Goal: Find specific page/section: Find specific page/section

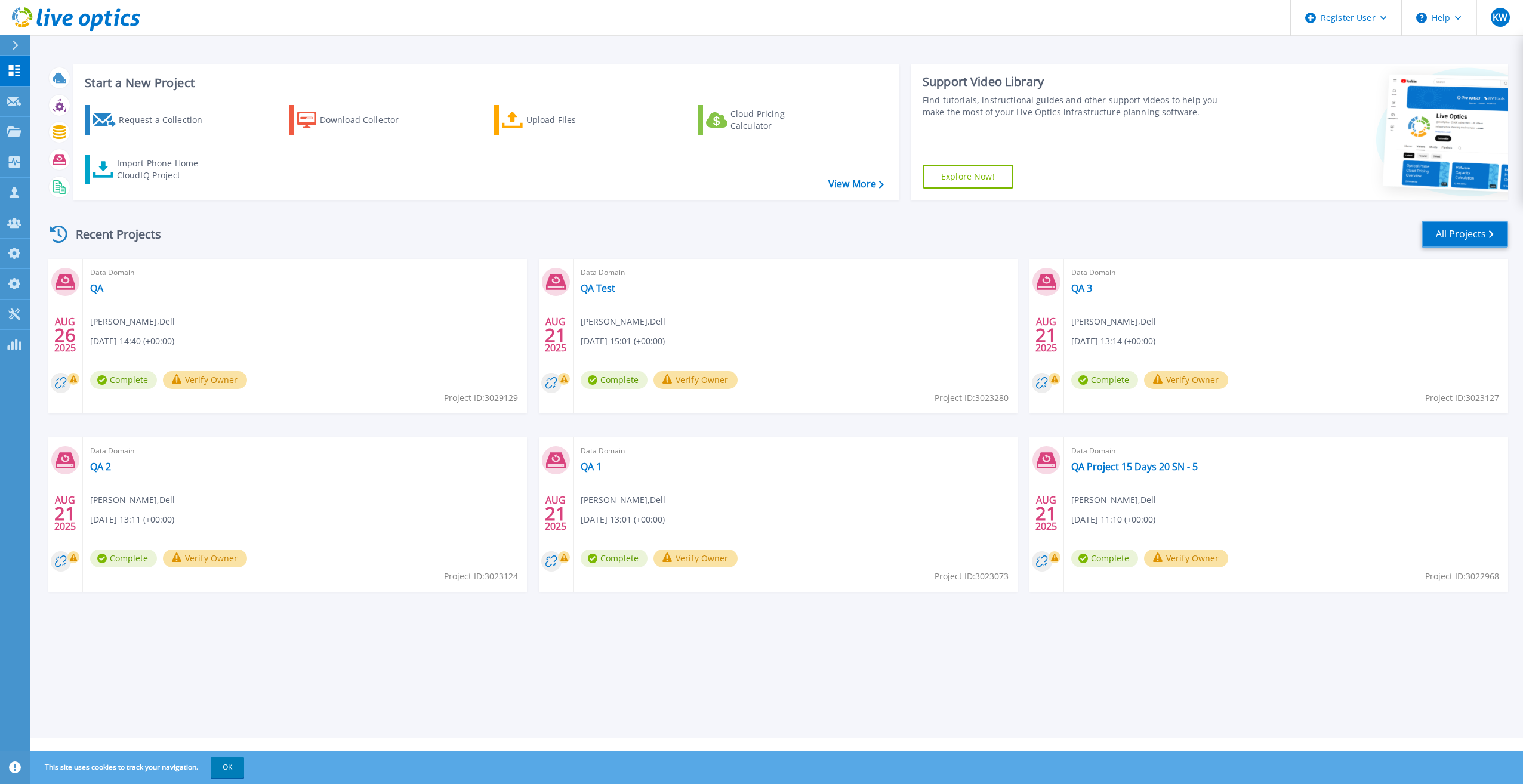
click at [1432, 227] on link "All Projects" at bounding box center [1464, 234] width 86 height 27
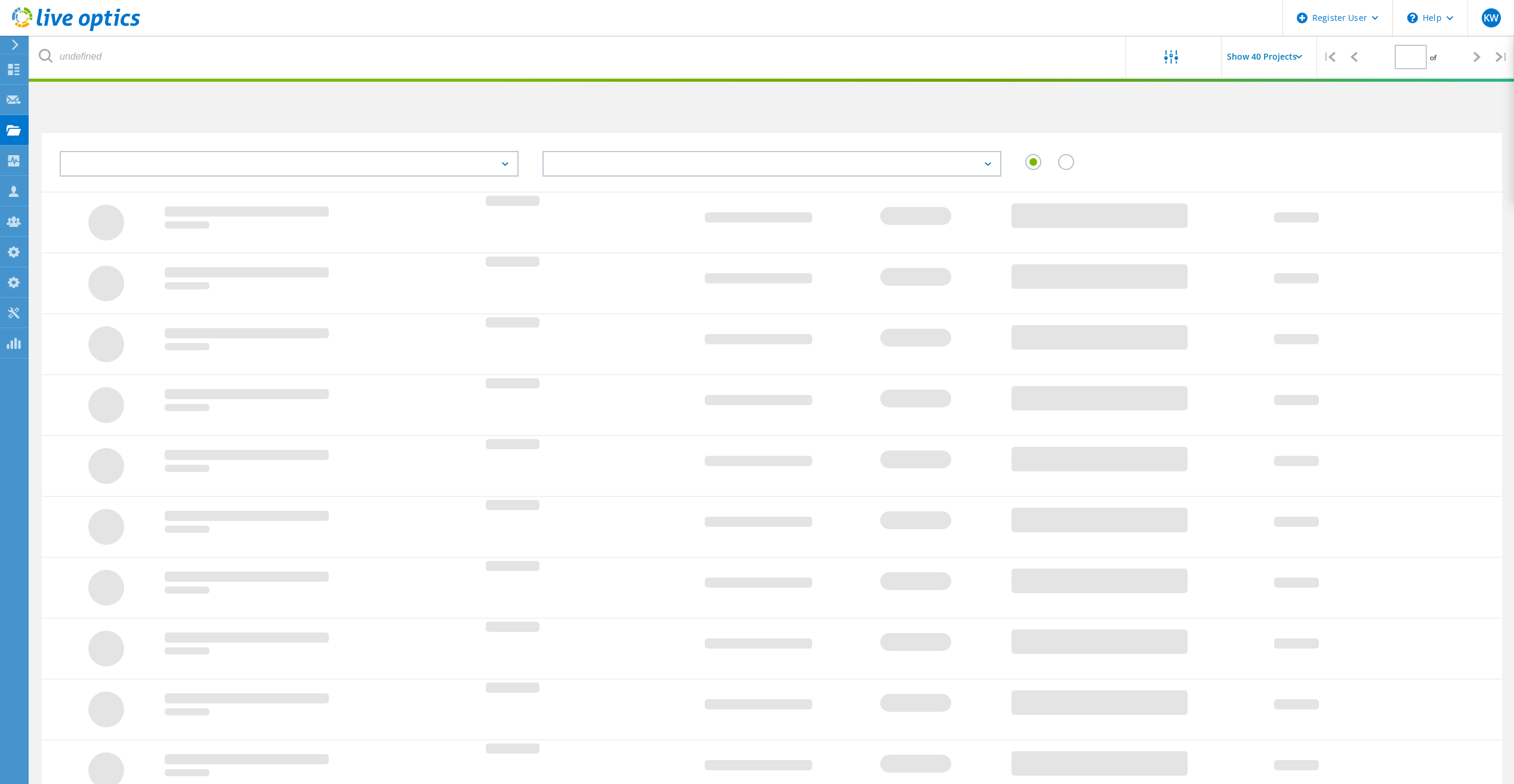
type input "2"
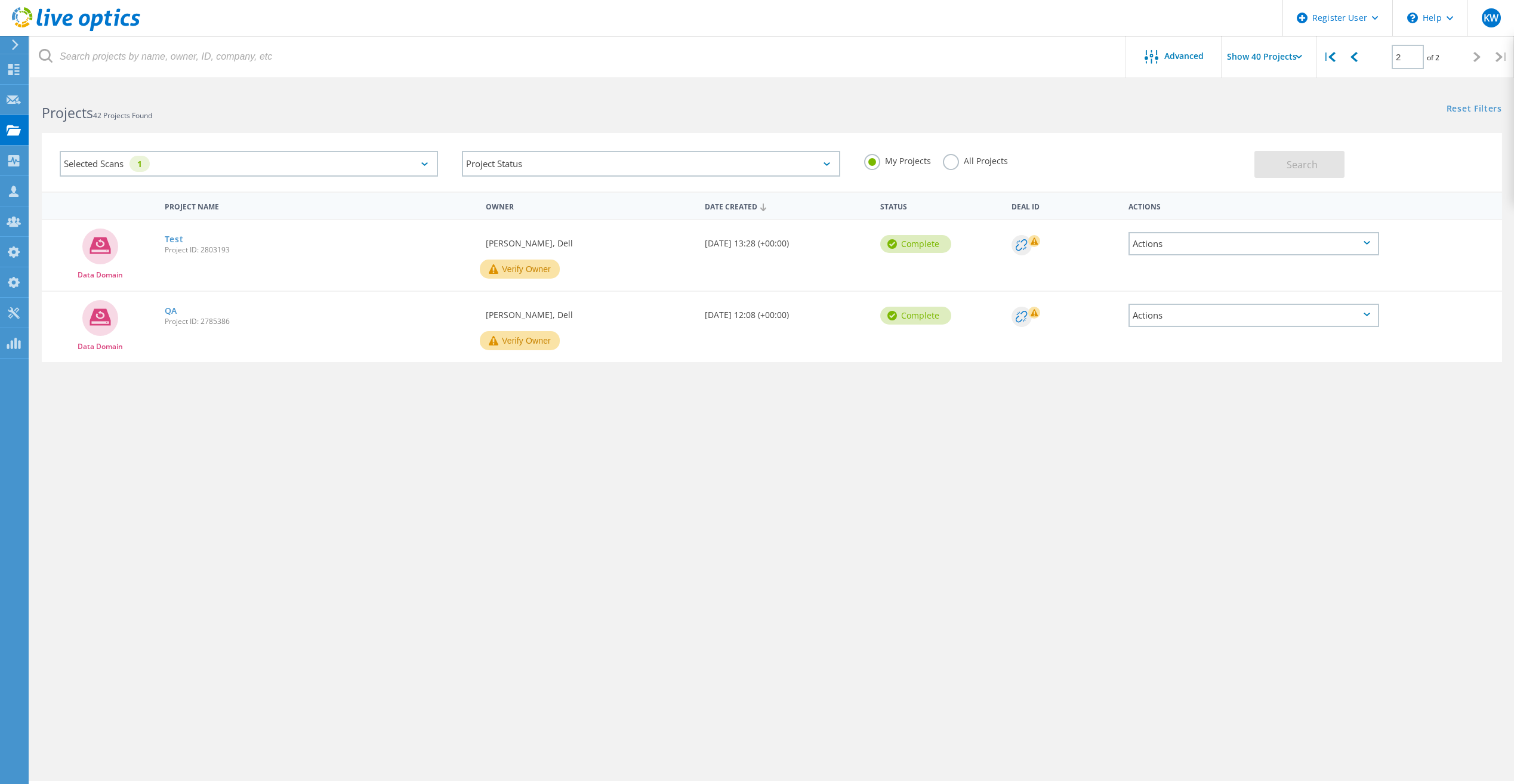
click at [953, 159] on label "All Projects" at bounding box center [975, 160] width 65 height 11
click at [0, 0] on input "All Projects" at bounding box center [0, 0] width 0 height 0
click at [1297, 170] on span "Search" at bounding box center [1302, 164] width 31 height 13
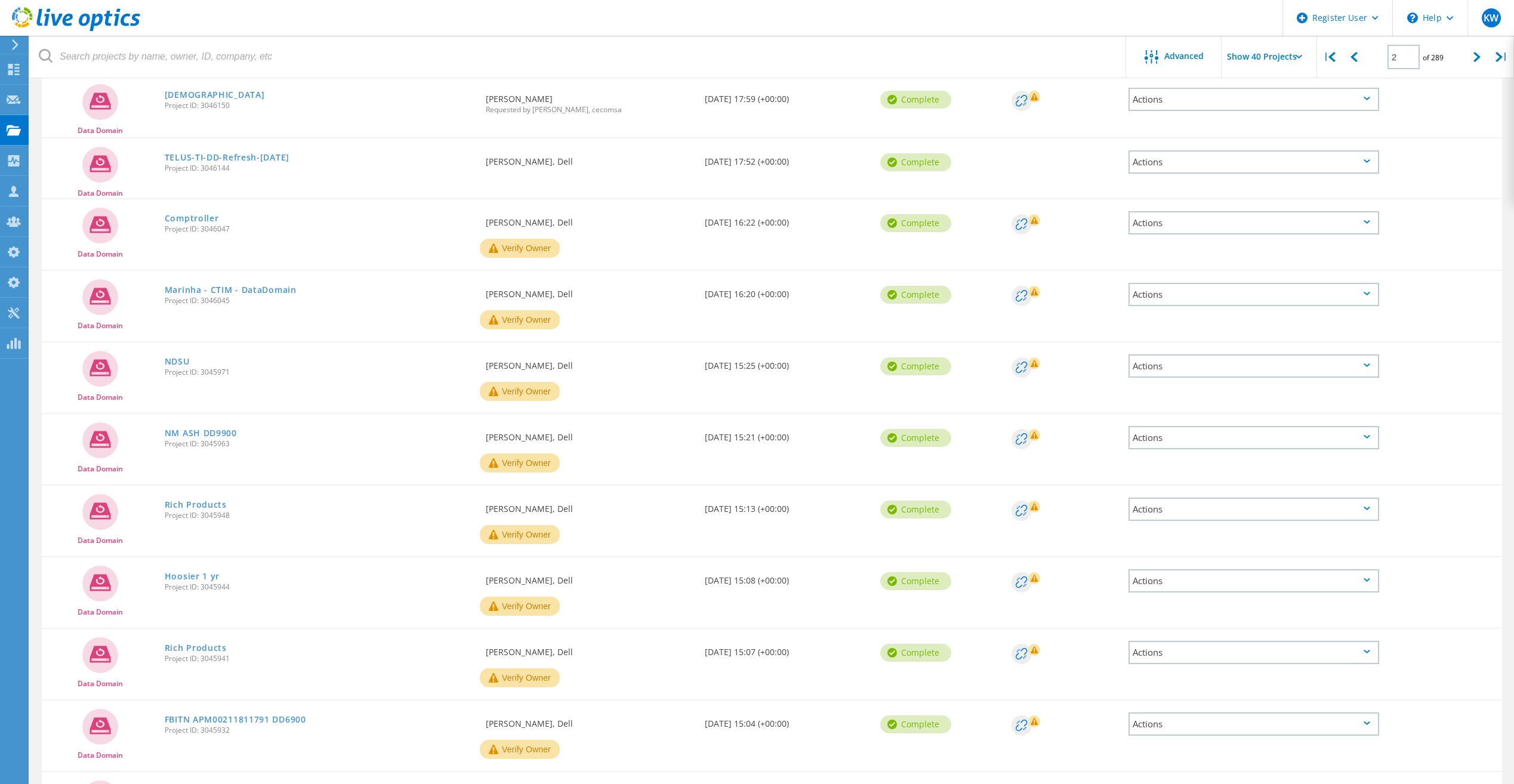
scroll to position [1908, 0]
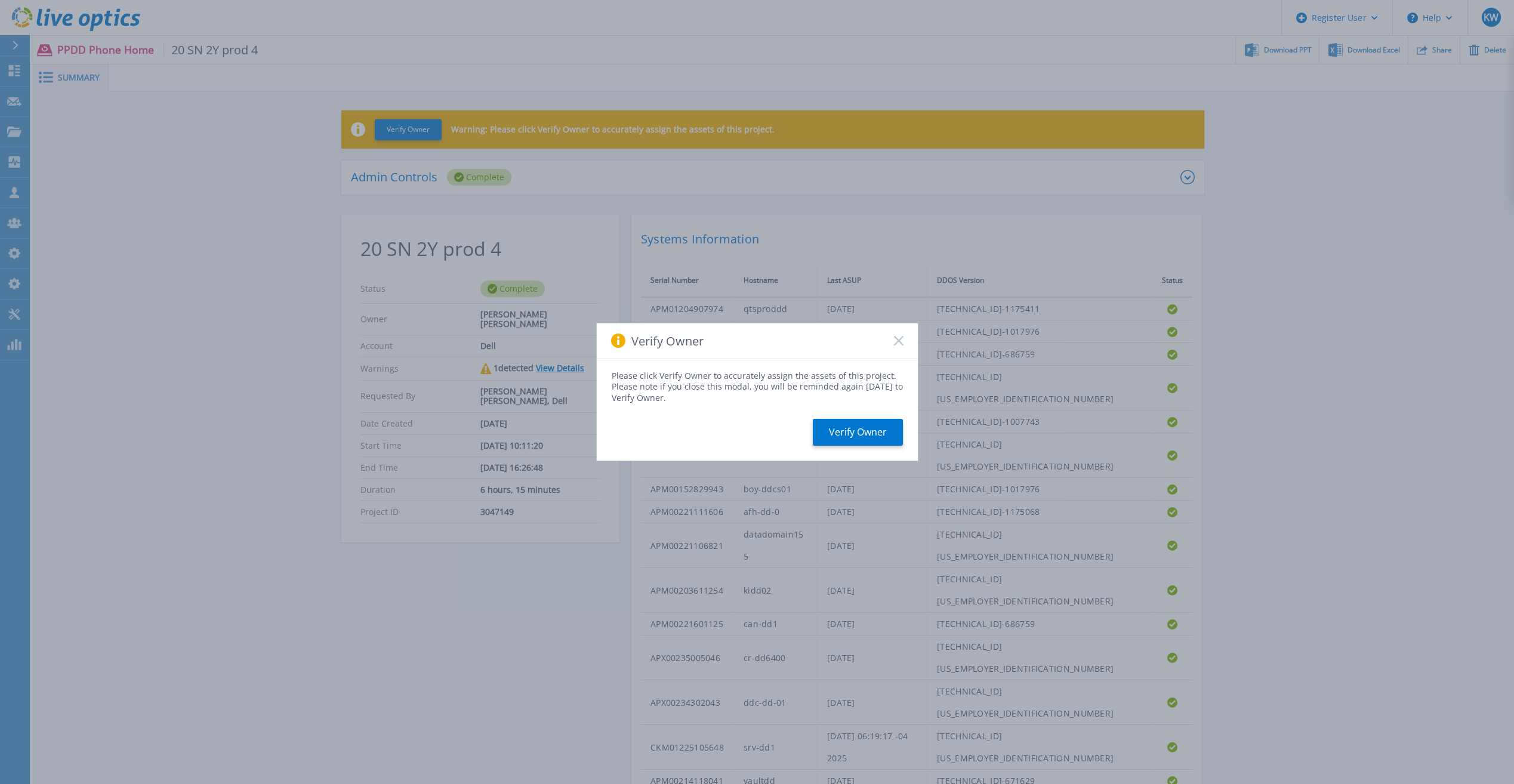
click at [902, 340] on icon at bounding box center [899, 340] width 10 height 10
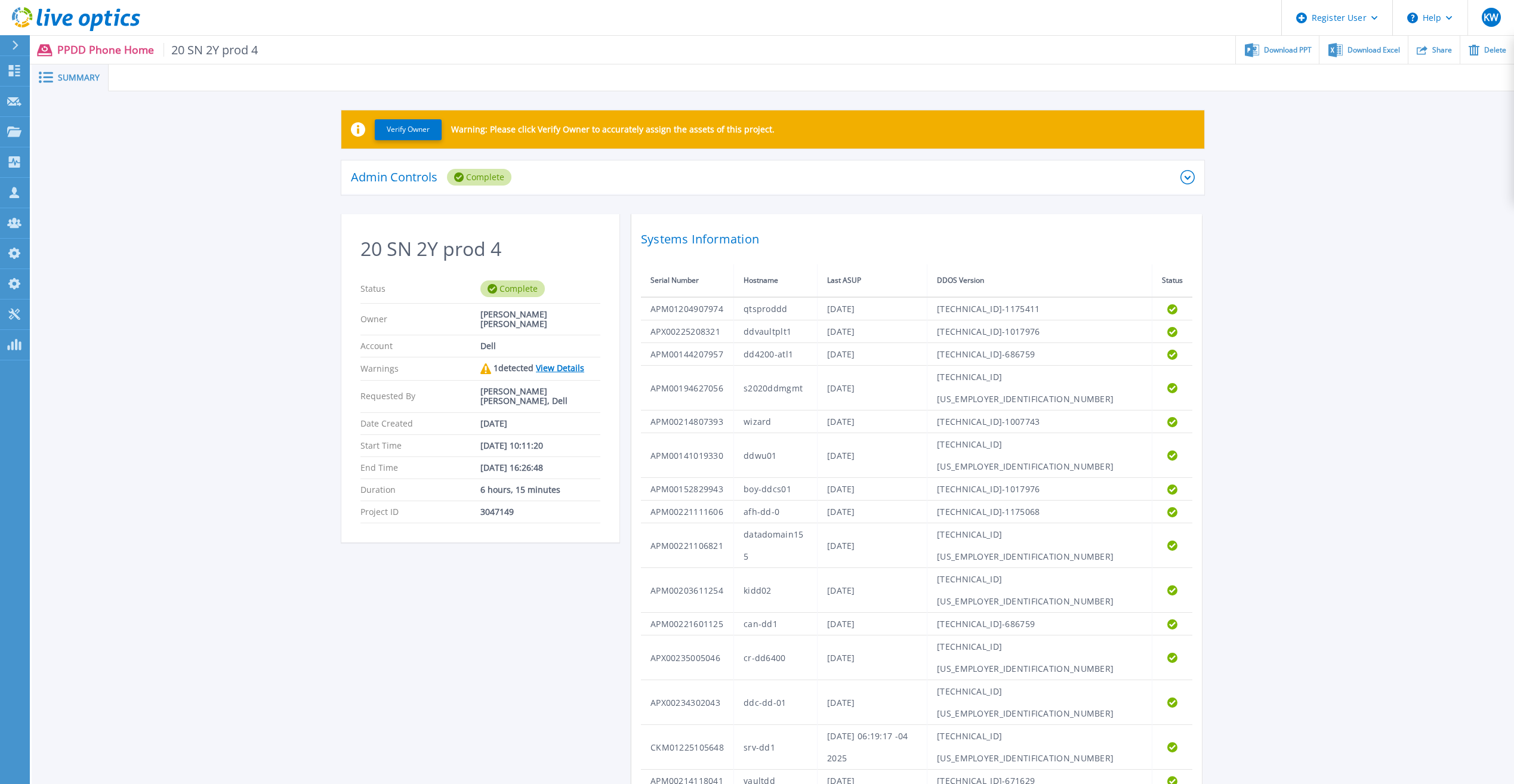
click at [559, 362] on link "View Details" at bounding box center [560, 367] width 48 height 11
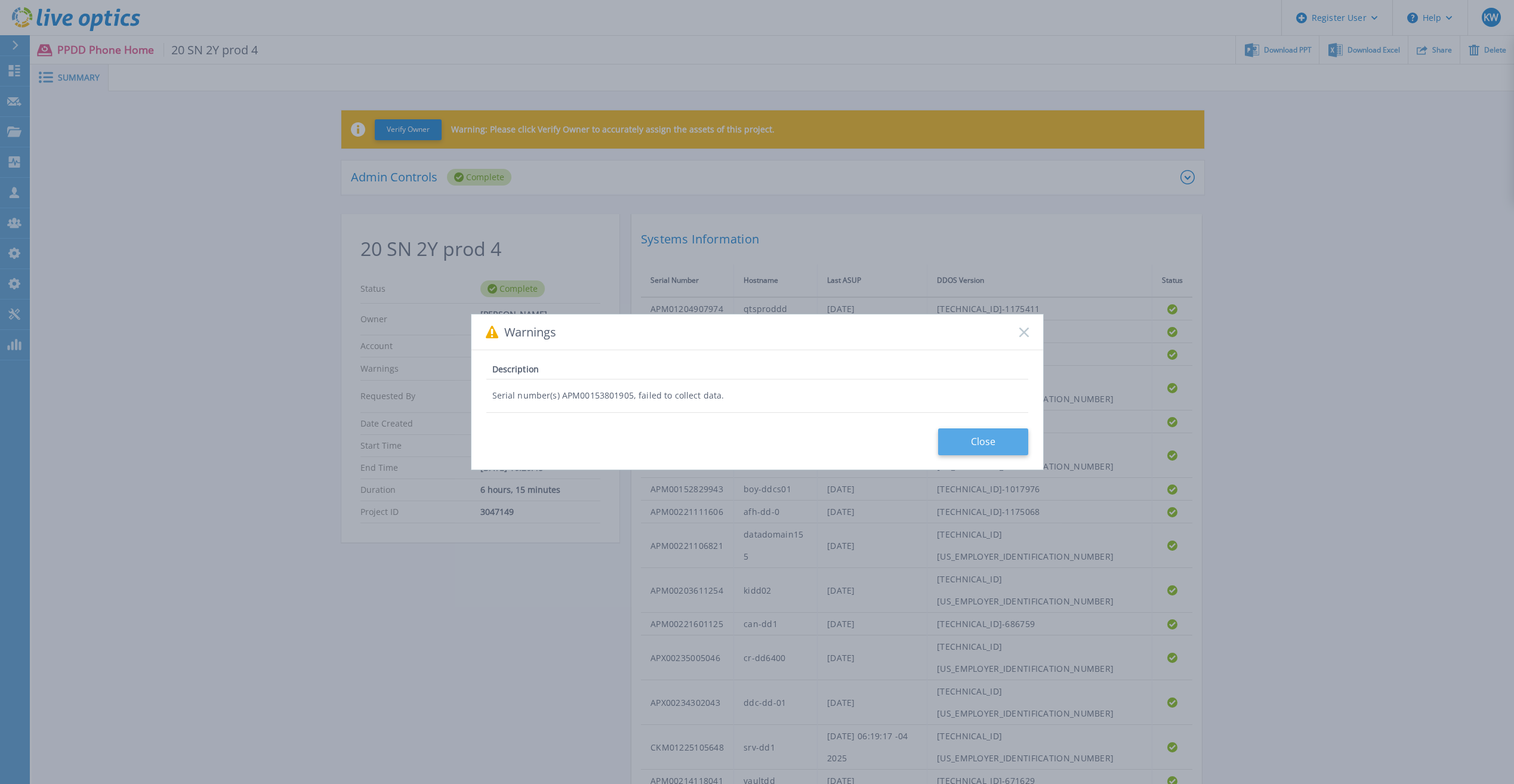
click at [975, 434] on button "Close" at bounding box center [983, 441] width 90 height 27
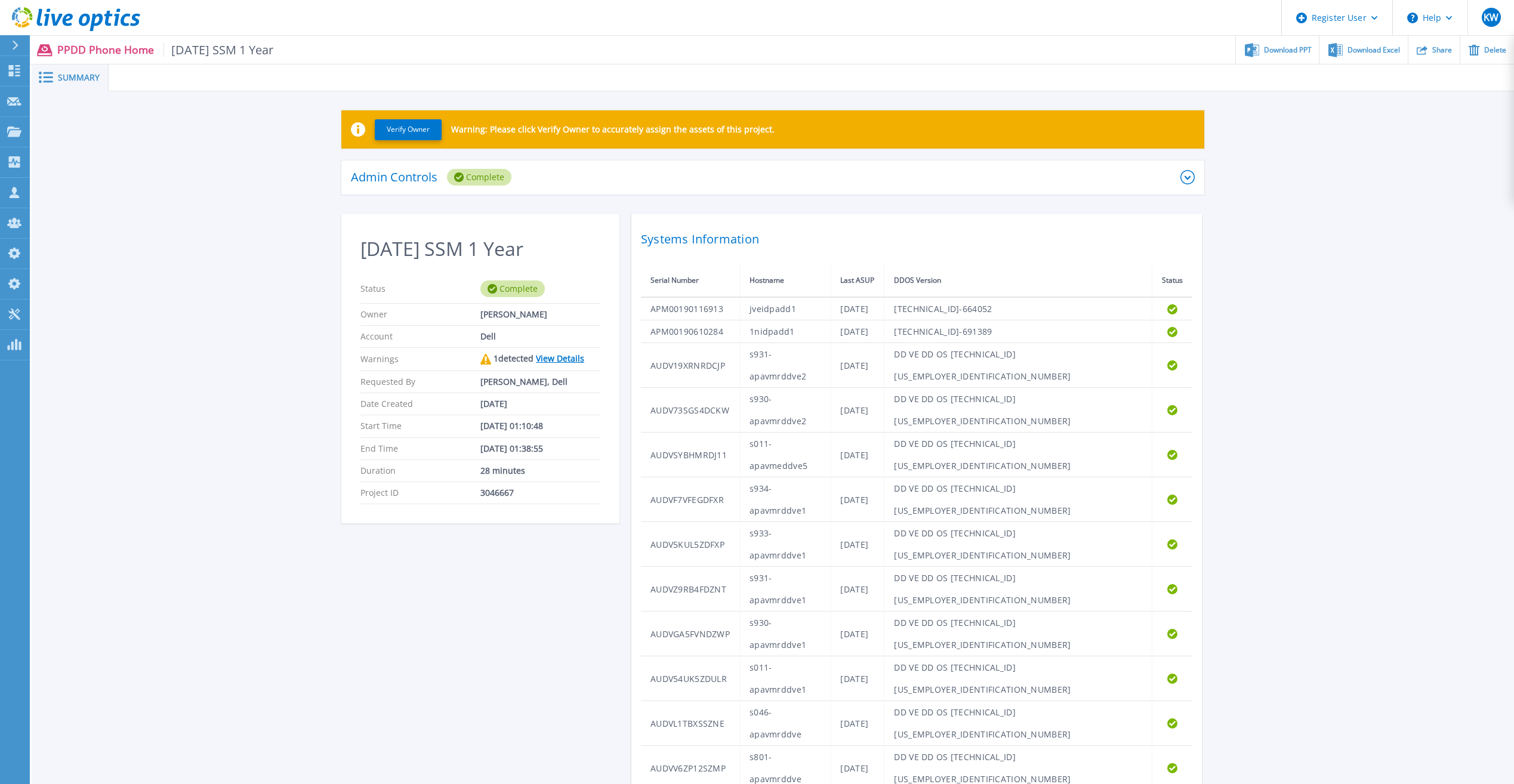
copy td "FLA00140100085"
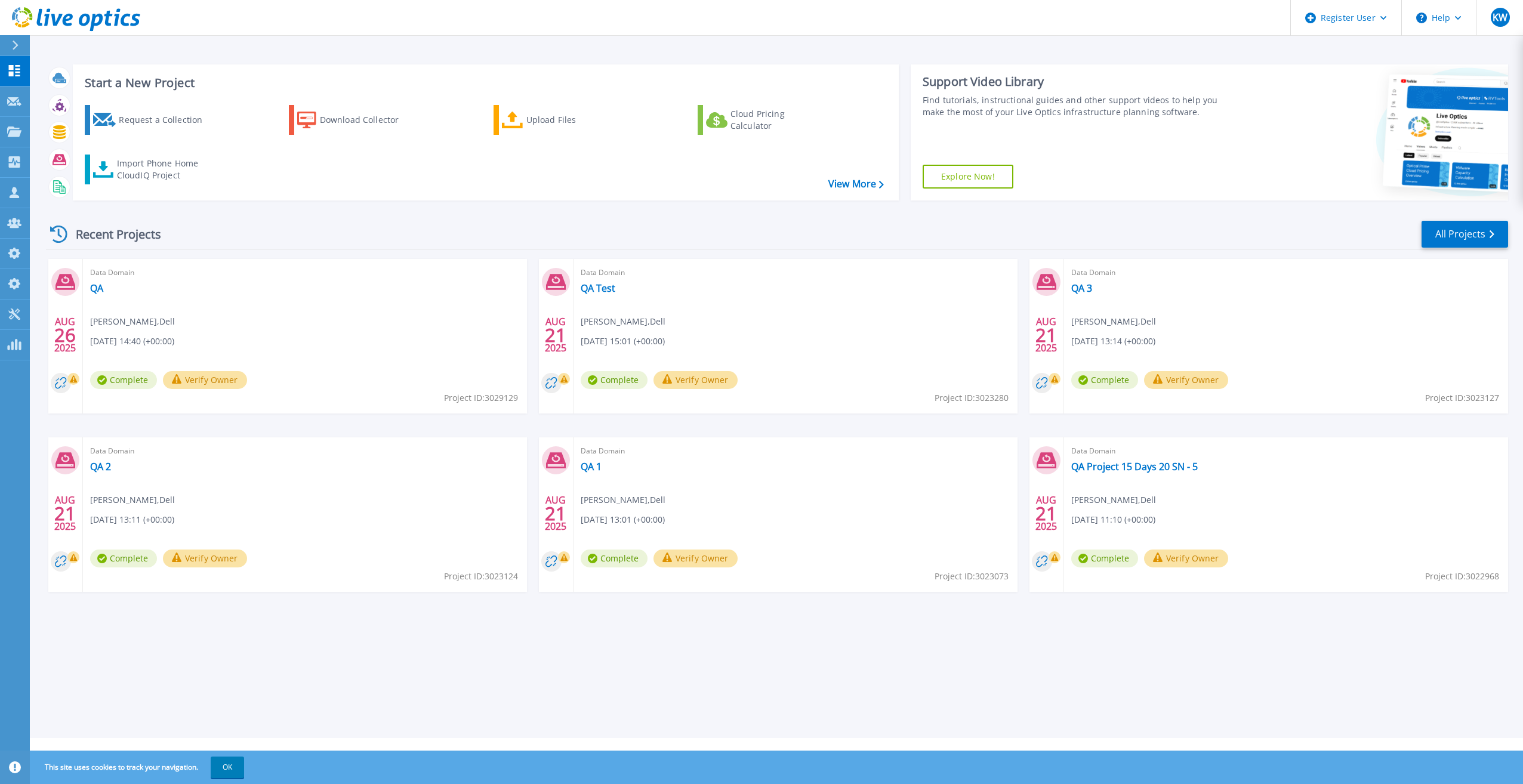
click at [1418, 236] on div "Recent Projects All Projects" at bounding box center [777, 234] width 1462 height 30
